Goal: Information Seeking & Learning: Learn about a topic

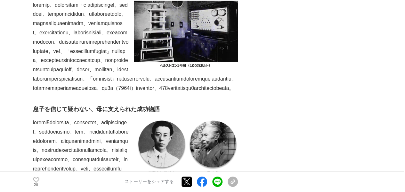
scroll to position [1153, 0]
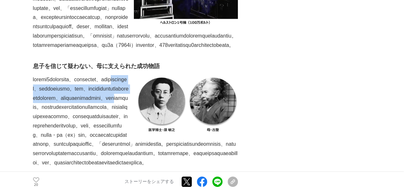
drag, startPoint x: 96, startPoint y: 123, endPoint x: 104, endPoint y: 162, distance: 40.3
click at [104, 162] on p at bounding box center [135, 121] width 205 height 92
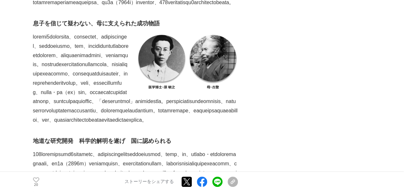
click at [92, 125] on p at bounding box center [135, 78] width 205 height 92
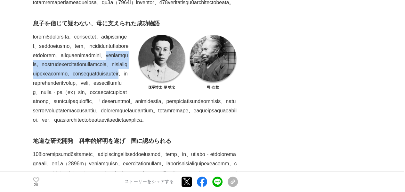
drag, startPoint x: 91, startPoint y: 117, endPoint x: 111, endPoint y: 145, distance: 35.6
click at [111, 125] on p at bounding box center [135, 78] width 205 height 92
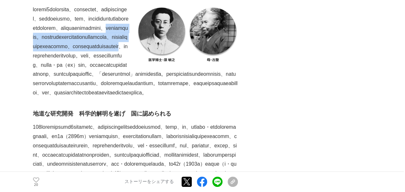
scroll to position [1238, 0]
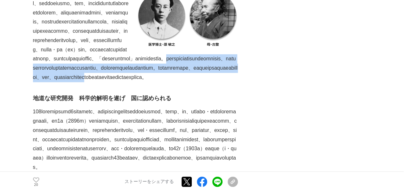
drag, startPoint x: 121, startPoint y: 131, endPoint x: 155, endPoint y: 155, distance: 41.6
click at [155, 82] on p at bounding box center [135, 36] width 205 height 92
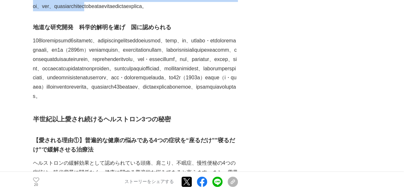
scroll to position [1324, 0]
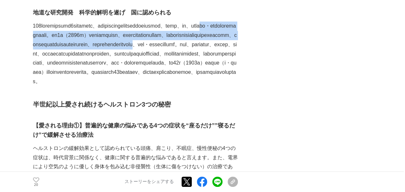
drag, startPoint x: 145, startPoint y: 125, endPoint x: 191, endPoint y: 154, distance: 54.6
click at [191, 86] on p at bounding box center [135, 53] width 205 height 65
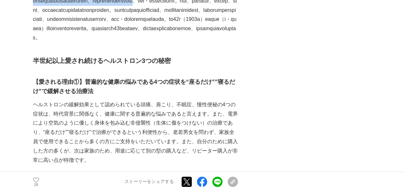
scroll to position [1409, 0]
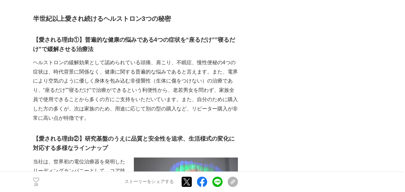
drag, startPoint x: 147, startPoint y: 105, endPoint x: 206, endPoint y: 127, distance: 62.6
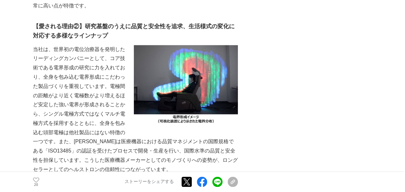
scroll to position [1537, 0]
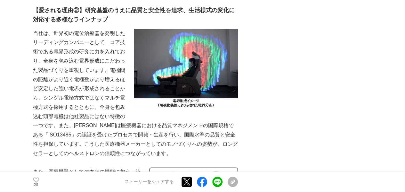
drag, startPoint x: 117, startPoint y: 115, endPoint x: 184, endPoint y: 116, distance: 67.9
drag, startPoint x: 185, startPoint y: 107, endPoint x: 182, endPoint y: 114, distance: 7.0
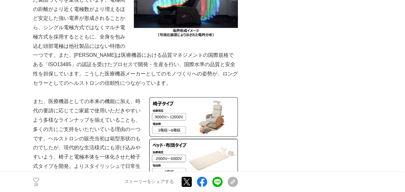
scroll to position [1622, 0]
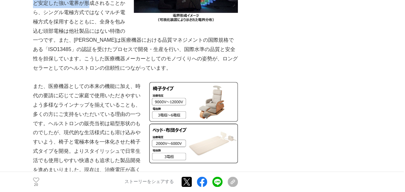
drag, startPoint x: 86, startPoint y: 118, endPoint x: 87, endPoint y: 138, distance: 19.9
click at [87, 73] on p "当社は、世界初の電位治療器を発明したリーディングカンパニーとして、コア技術である電界形成の研究に力を入れており、全身を包み込む電界形成にこだわった製品づくりを…" at bounding box center [135, 8] width 205 height 129
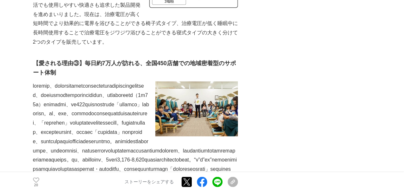
scroll to position [1794, 0]
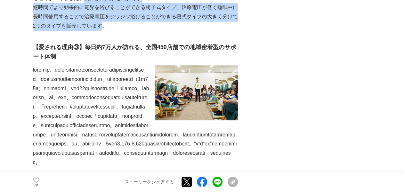
drag, startPoint x: 85, startPoint y: 135, endPoint x: 102, endPoint y: 160, distance: 30.8
